Goal: Task Accomplishment & Management: Manage account settings

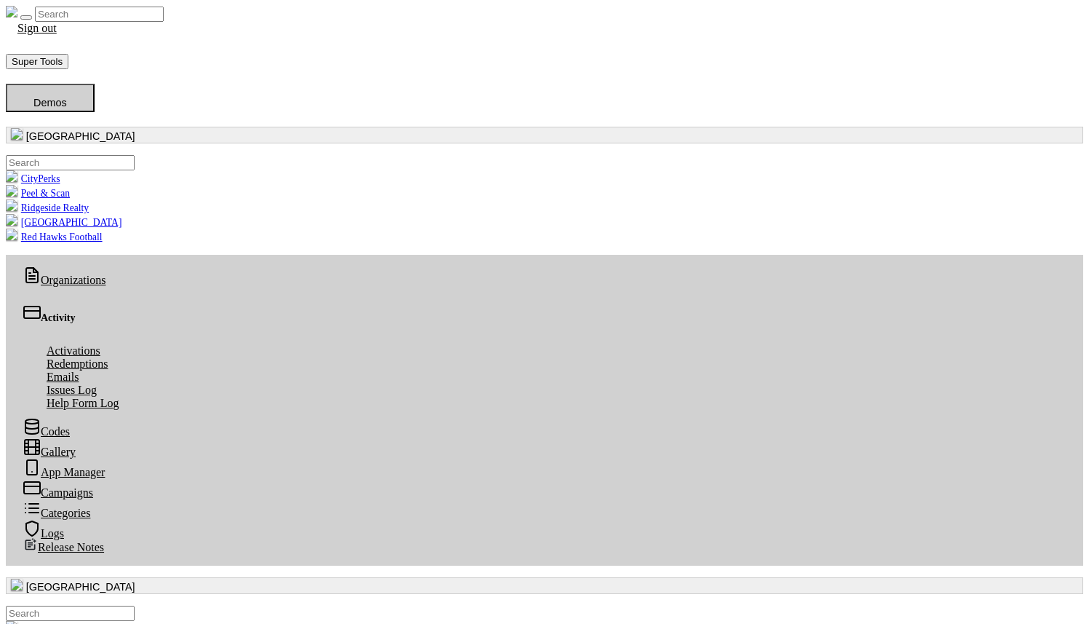
scroll to position [167, 535]
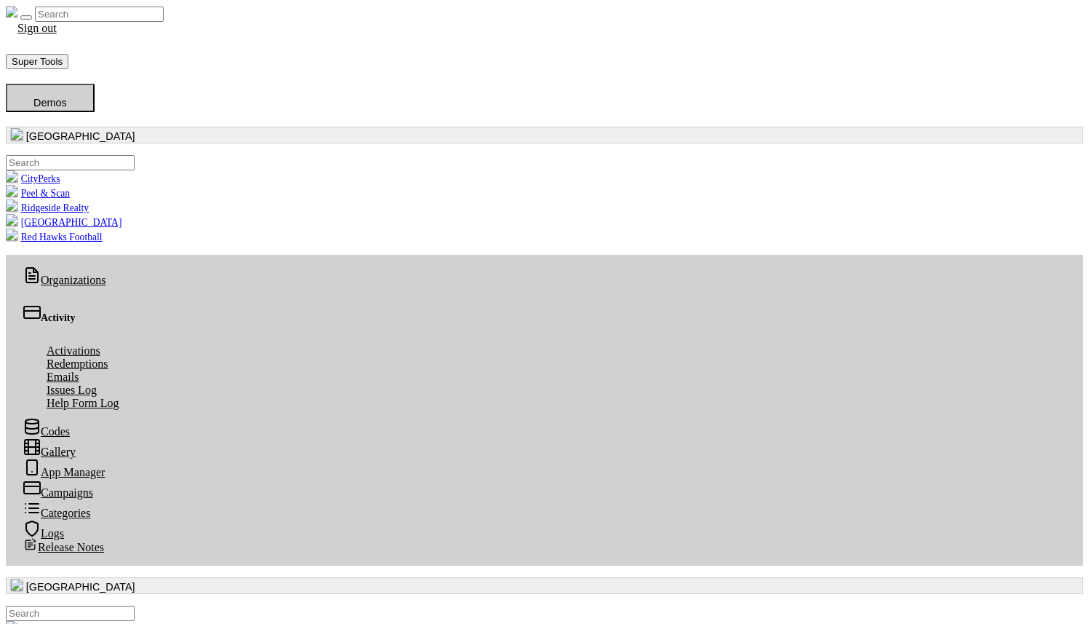
drag, startPoint x: 562, startPoint y: 245, endPoint x: 835, endPoint y: 607, distance: 453.0
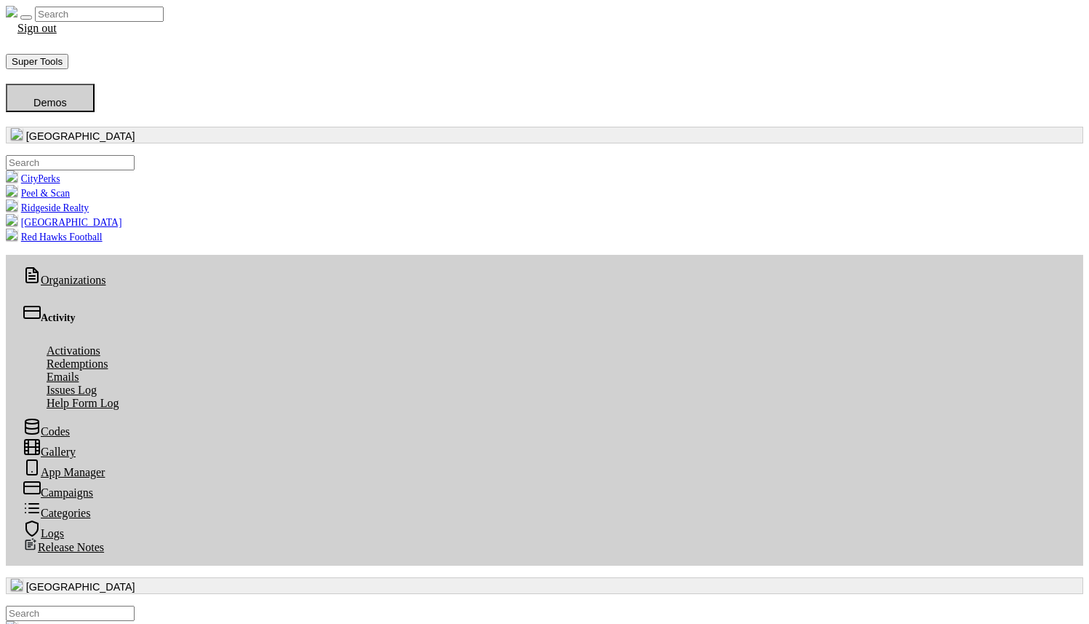
copy td "You're All Set"
copy td "Thank you for installing the app and redeeming your activation code."
copy td "You're all set!"
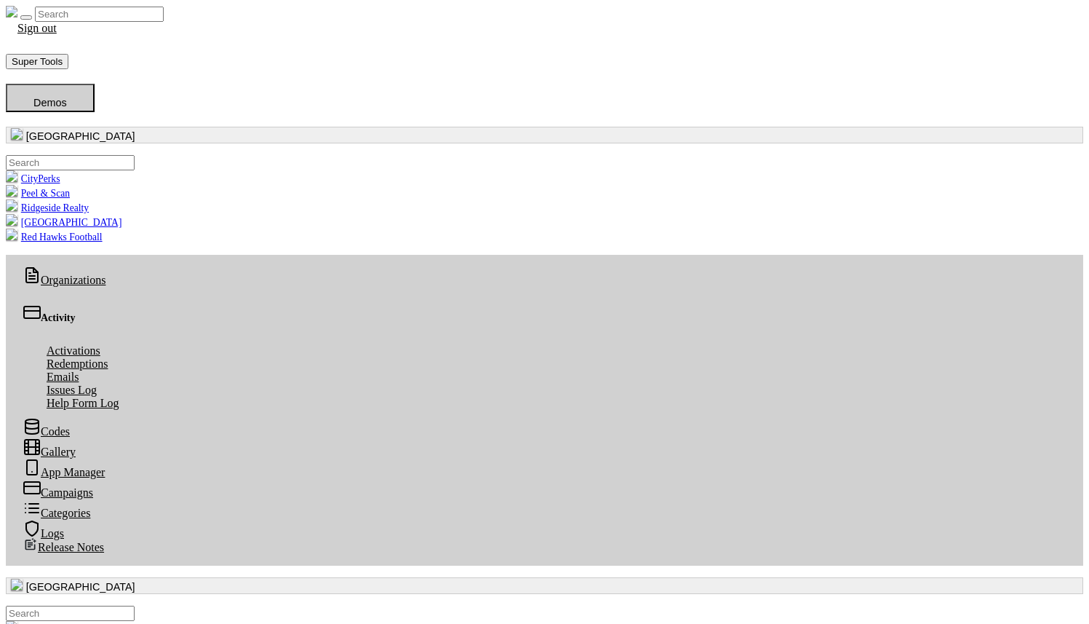
copy td "Discover more about this program and its benefits:"
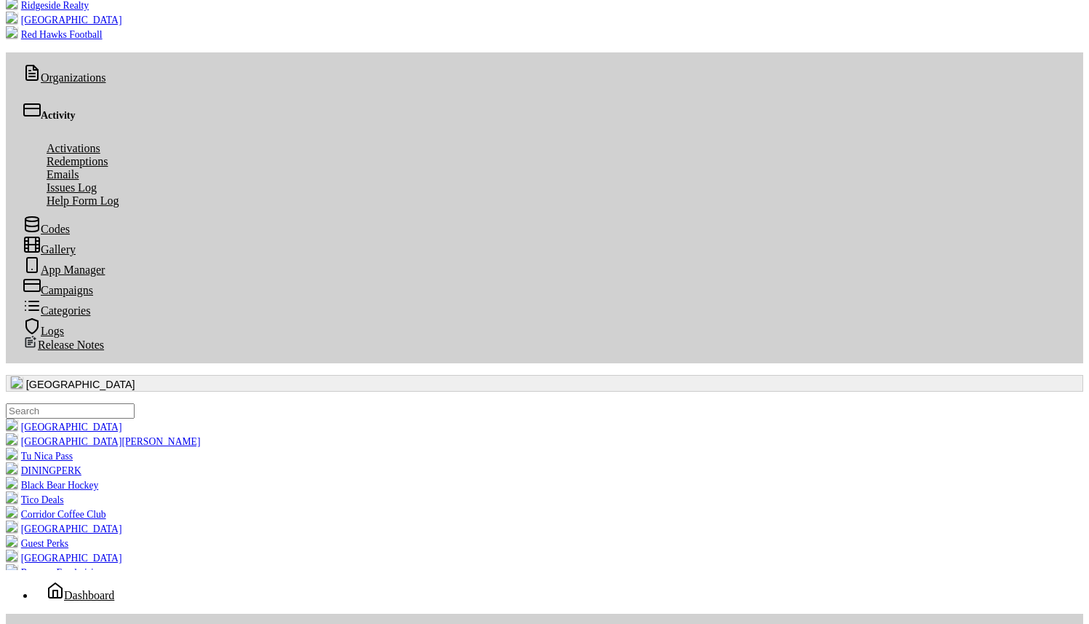
copy td "Thank you so much for your support and for using RealPerks. If you have any que…"
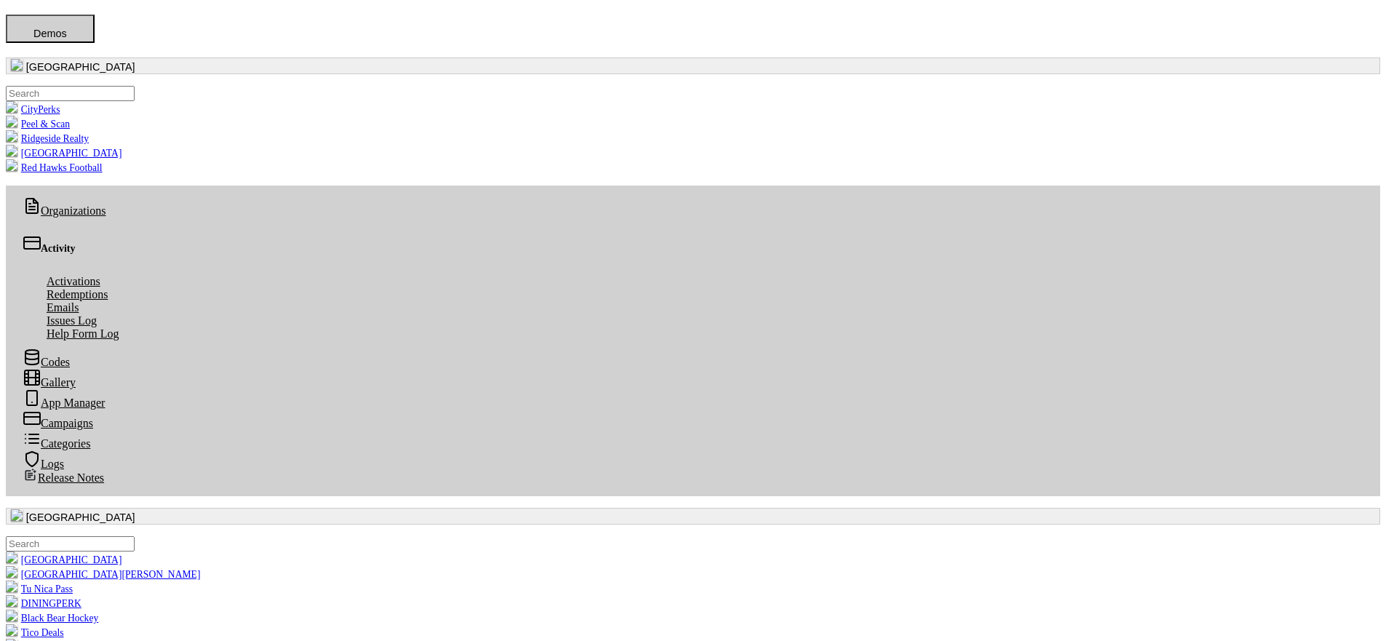
scroll to position [114, 0]
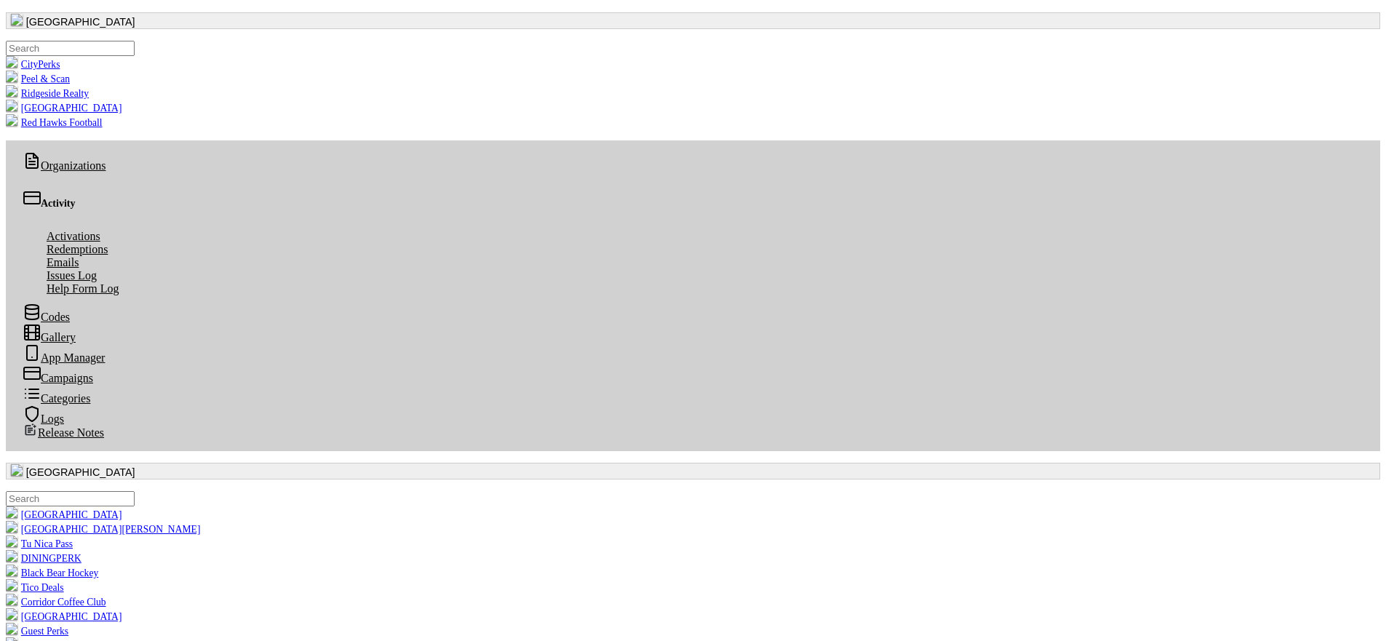
drag, startPoint x: 856, startPoint y: 220, endPoint x: 994, endPoint y: 218, distance: 138.3
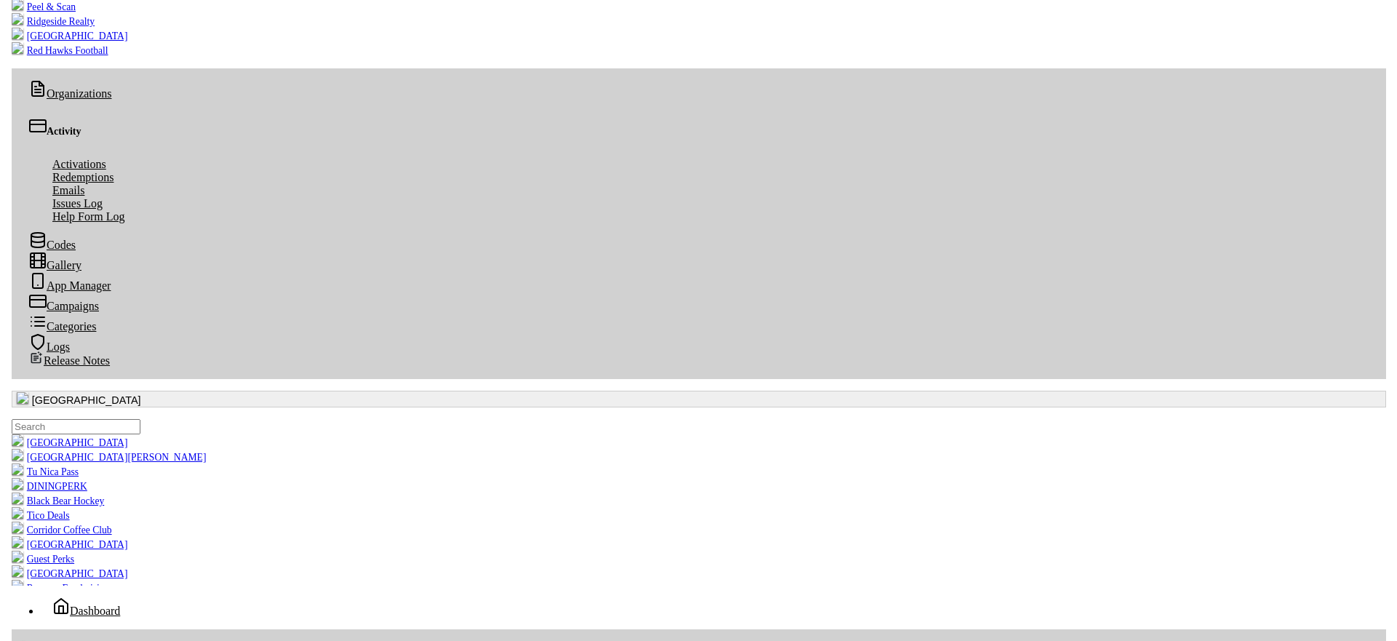
scroll to position [198, 0]
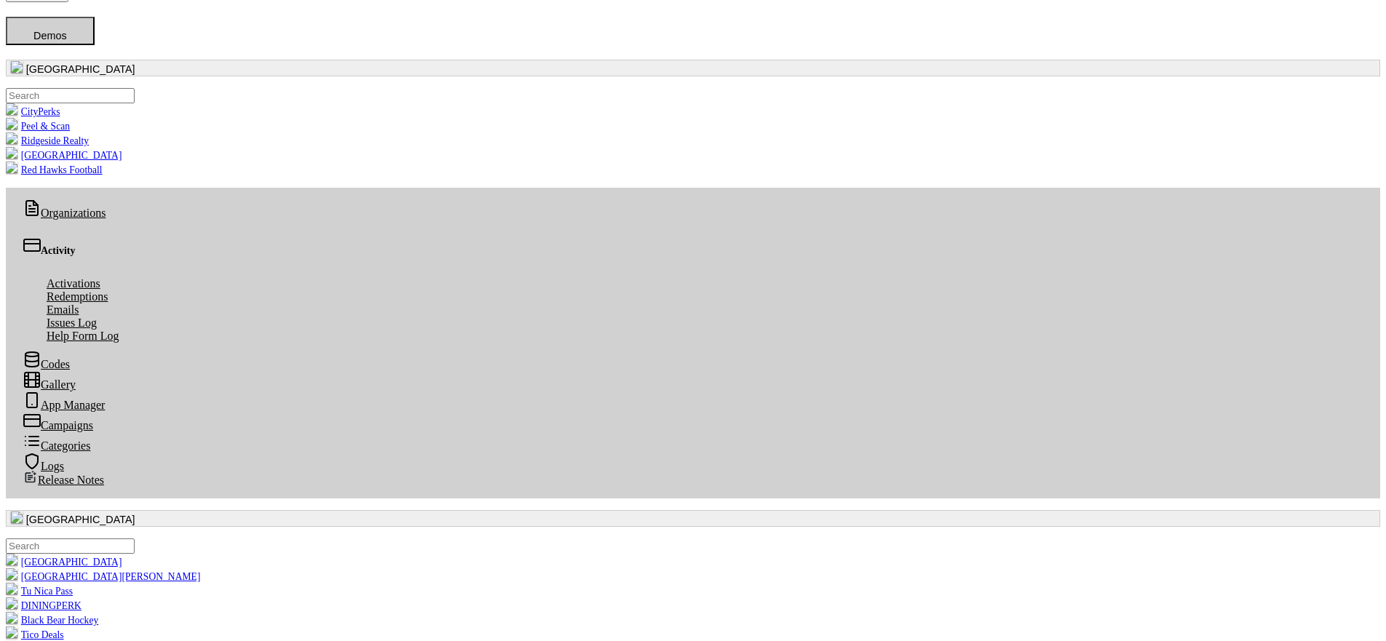
scroll to position [204, 0]
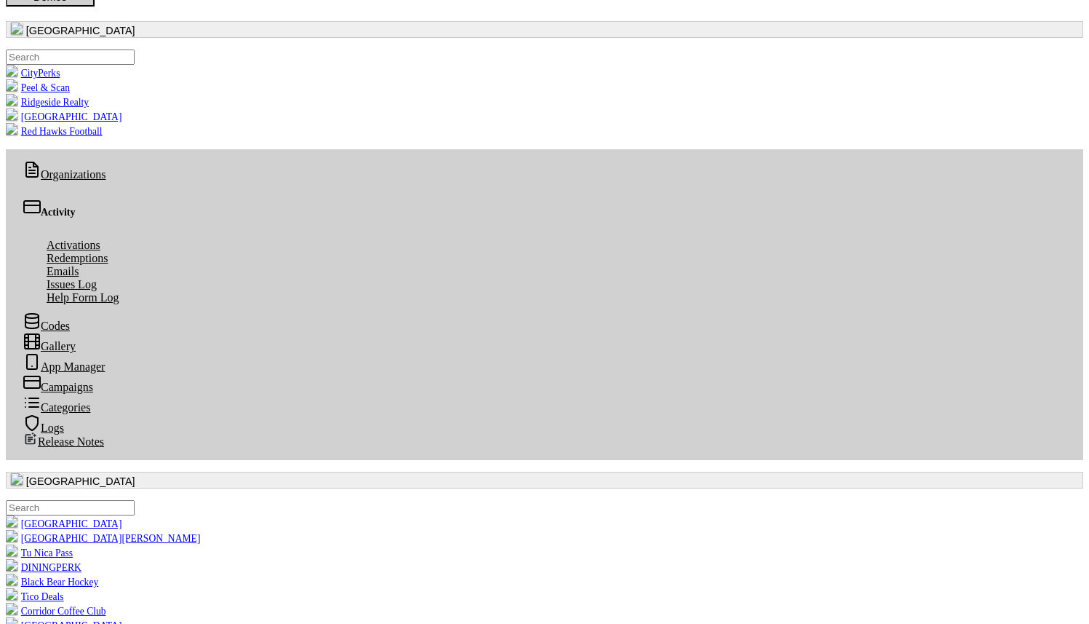
scroll to position [128, 0]
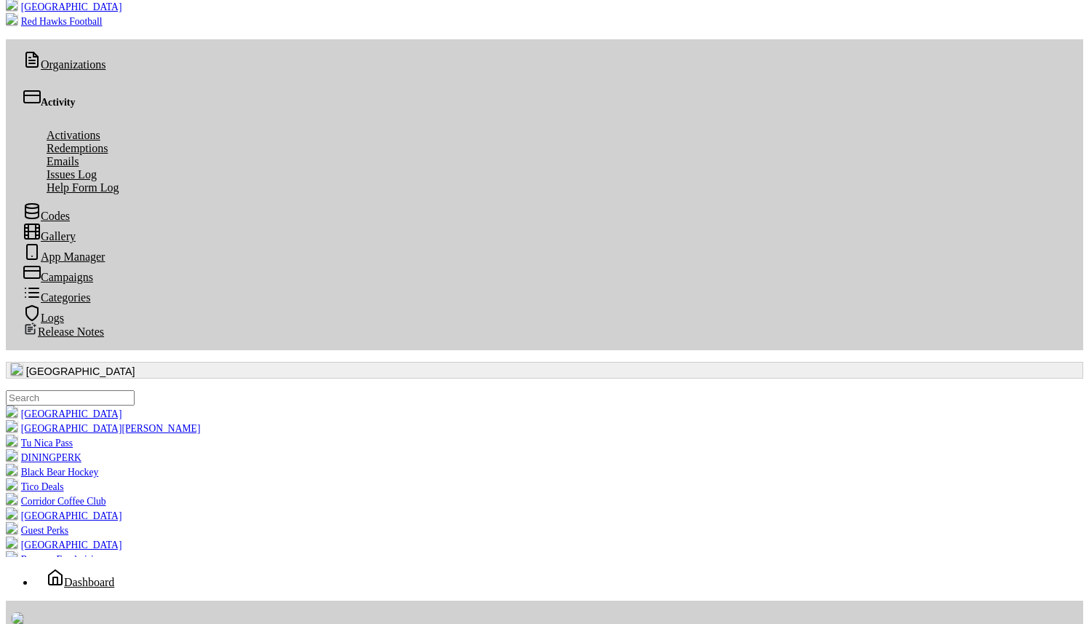
scroll to position [222, 0]
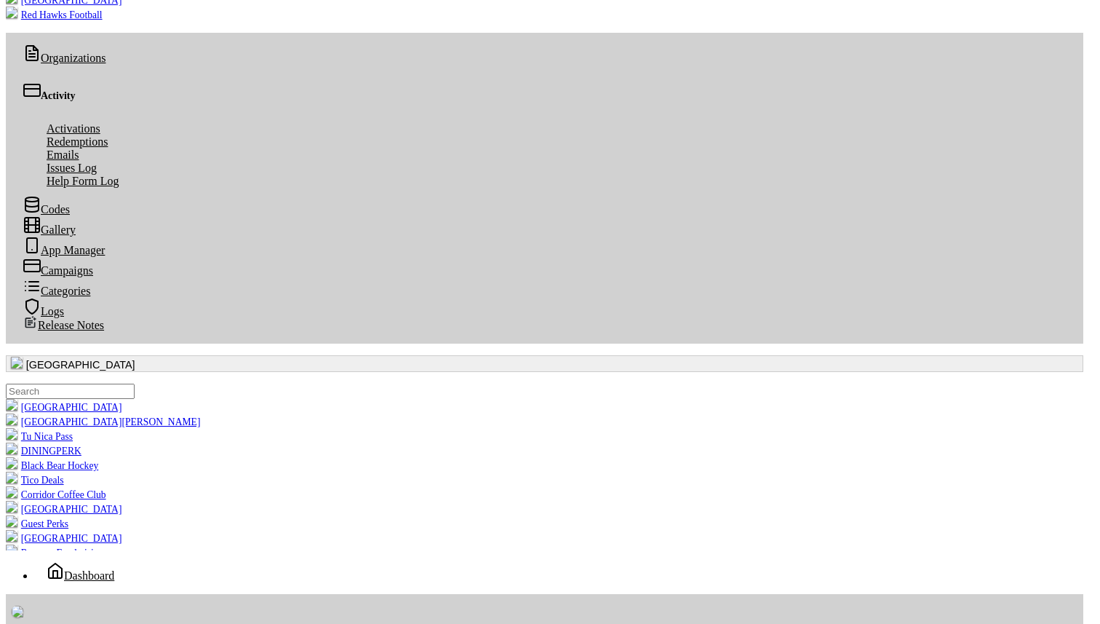
radio input "true"
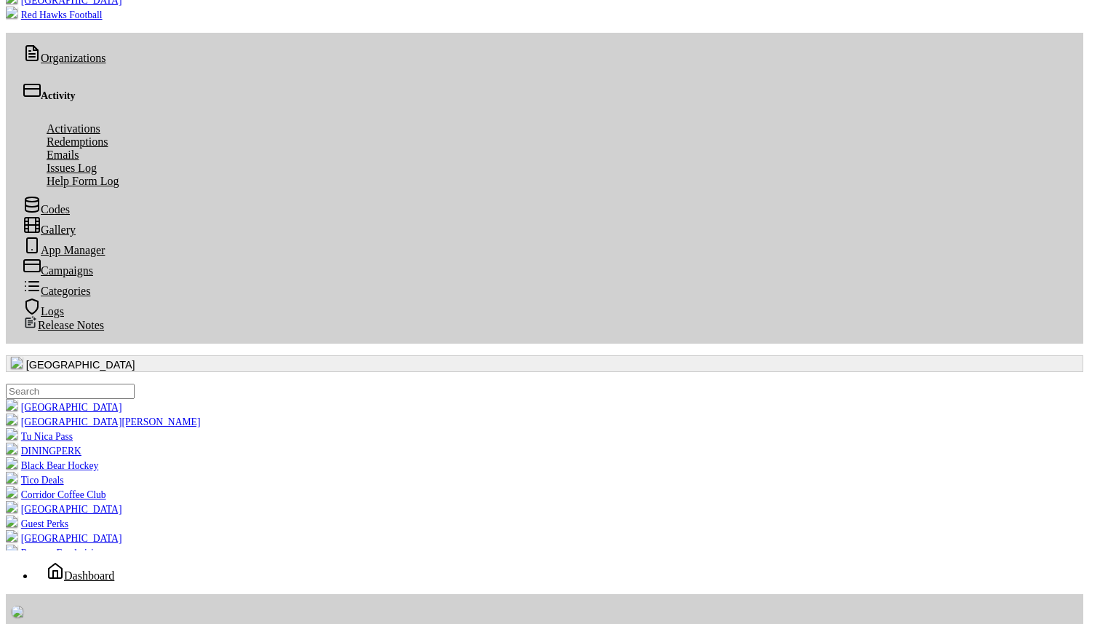
radio input "true"
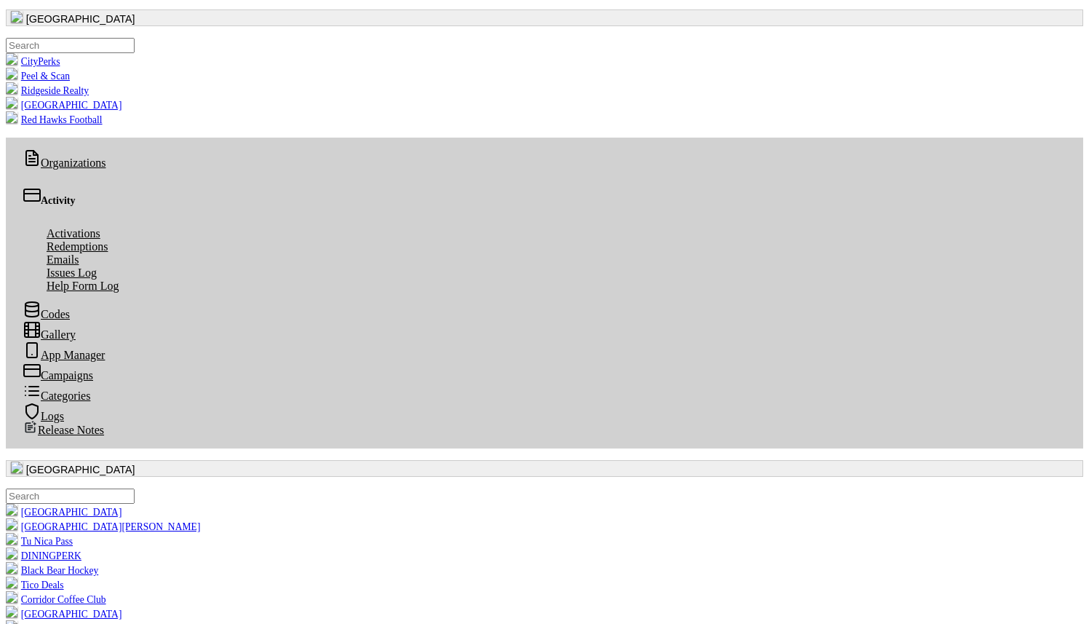
scroll to position [0, 0]
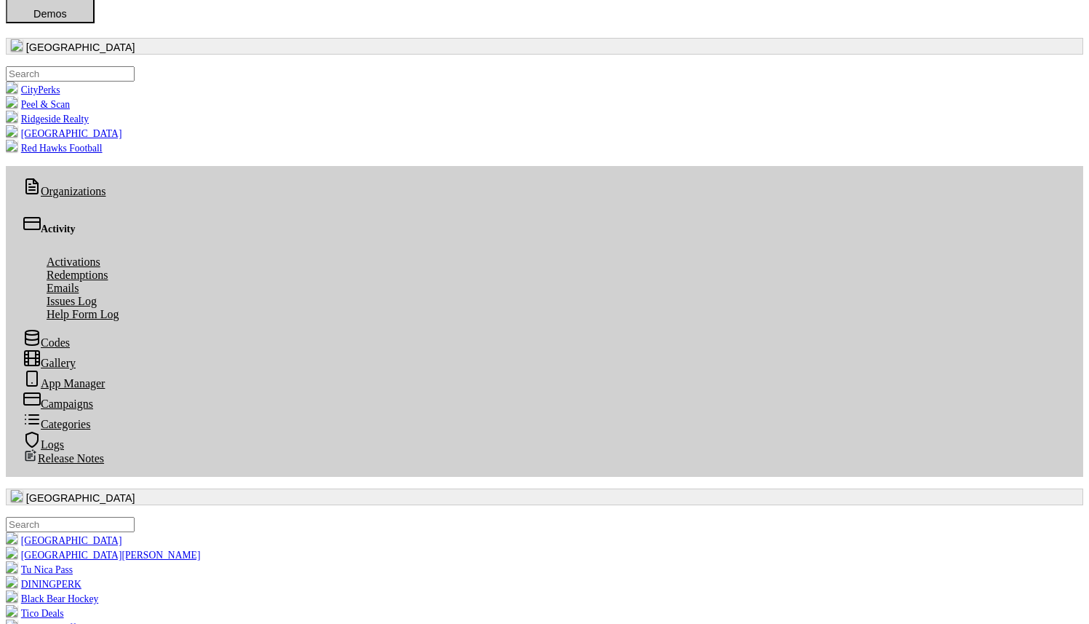
scroll to position [291, 0]
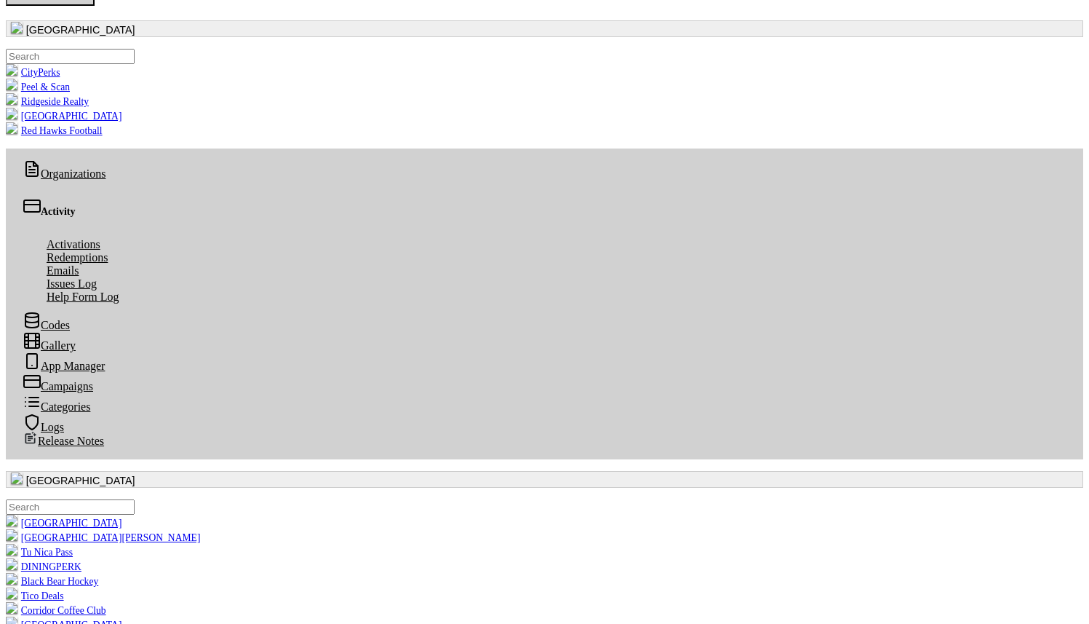
scroll to position [0, 0]
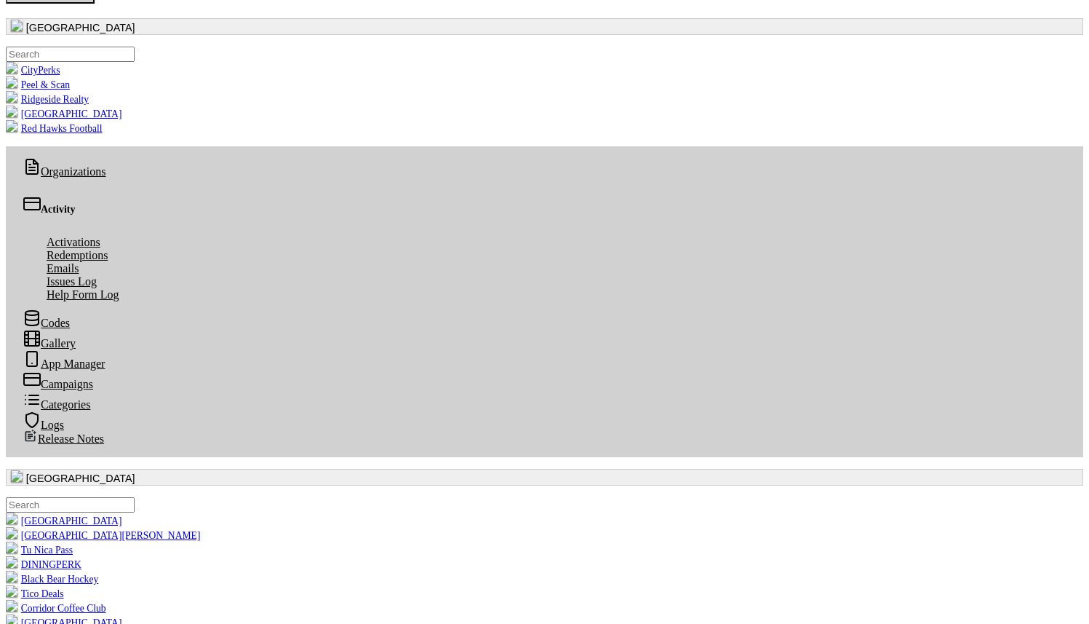
scroll to position [81, 0]
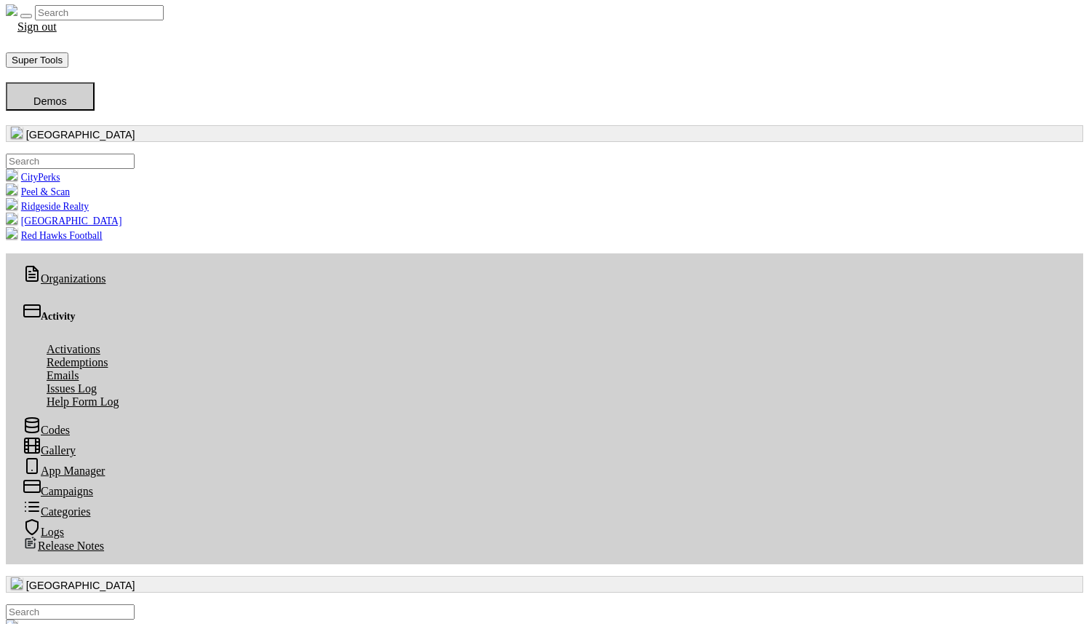
scroll to position [0, 0]
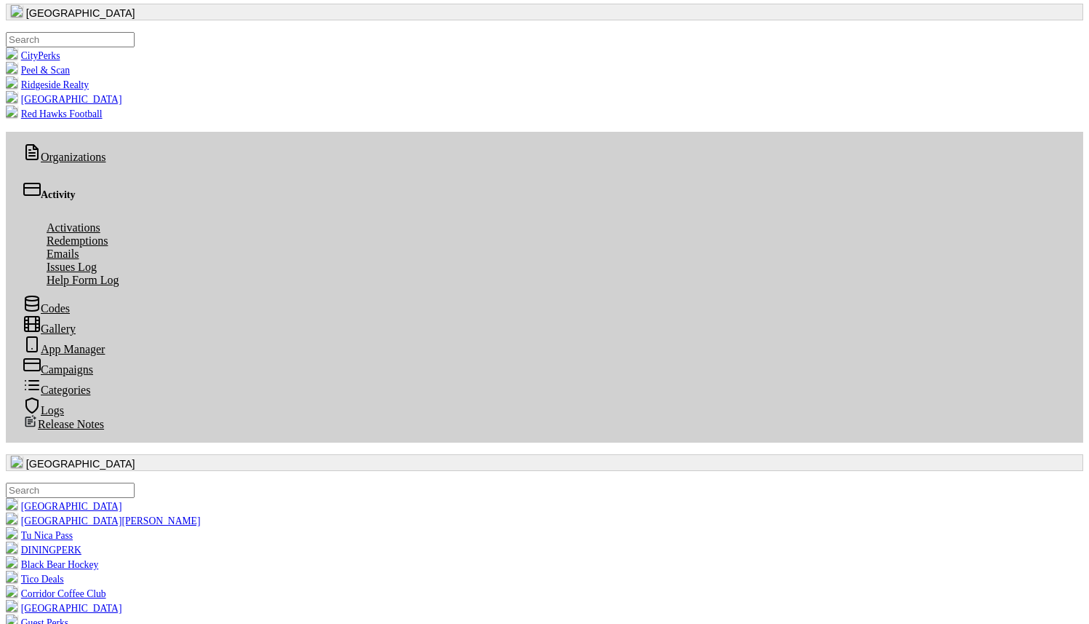
scroll to position [211, 0]
